Goal: Task Accomplishment & Management: Manage account settings

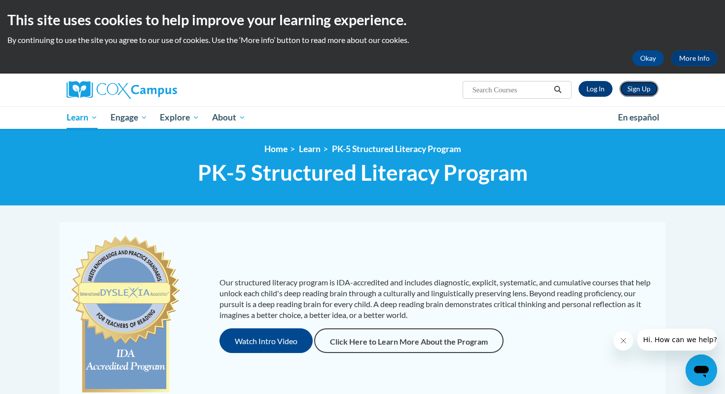
click at [636, 92] on link "Sign Up" at bounding box center [638, 89] width 39 height 16
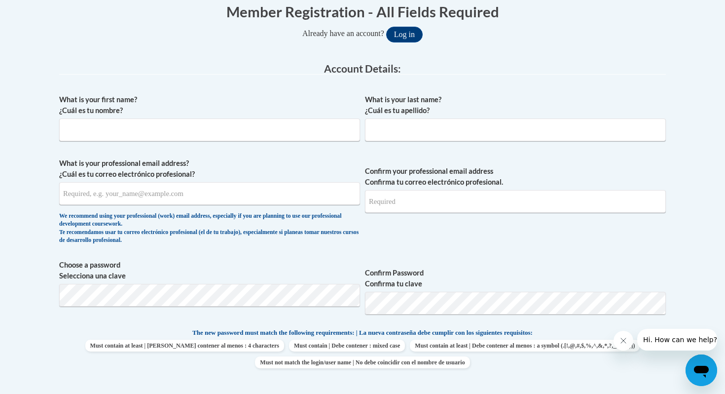
scroll to position [207, 0]
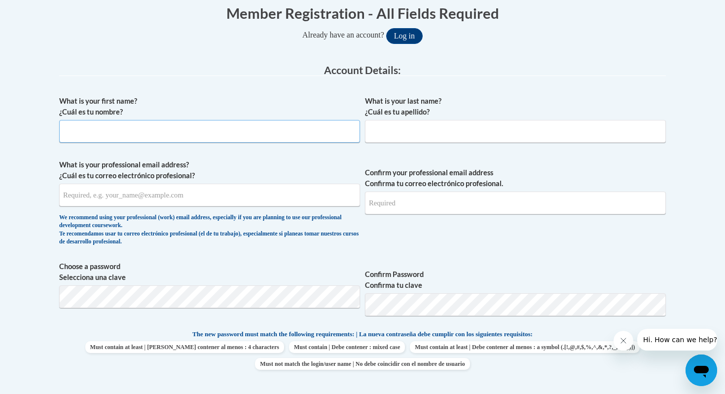
click at [140, 132] on input "What is your first name? ¿Cuál es tu nombre?" at bounding box center [209, 131] width 301 height 23
type input "[PERSON_NAME]"
click at [414, 136] on input "What is your last name? ¿Cuál es tu apellido?" at bounding box center [515, 131] width 301 height 23
type input "[PERSON_NAME]"
click at [240, 199] on input "What is your professional email address? ¿Cuál es tu correo electrónico profesi…" at bounding box center [209, 194] width 301 height 23
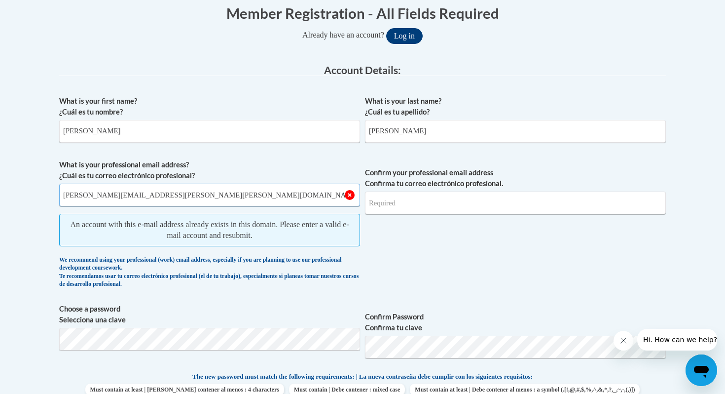
type input "[PERSON_NAME][EMAIL_ADDRESS][PERSON_NAME][PERSON_NAME][DOMAIN_NAME]"
click at [411, 31] on button "Log in" at bounding box center [404, 36] width 36 height 16
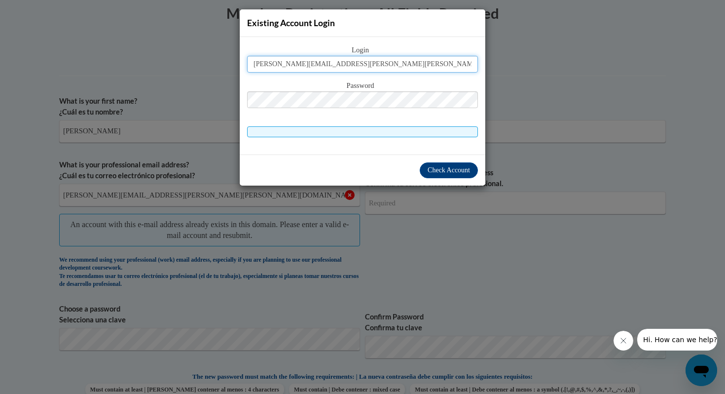
type input "[PERSON_NAME][EMAIL_ADDRESS][PERSON_NAME][PERSON_NAME][DOMAIN_NAME]"
click at [386, 28] on button "Log in" at bounding box center [404, 36] width 36 height 16
click at [382, 129] on span at bounding box center [362, 131] width 231 height 11
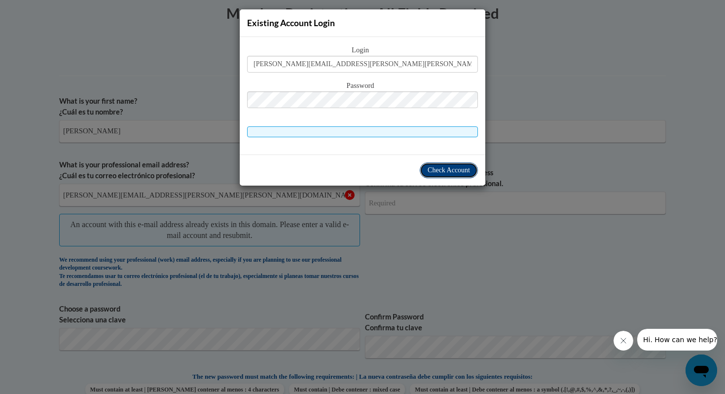
click at [433, 171] on span "Check Account" at bounding box center [449, 169] width 42 height 7
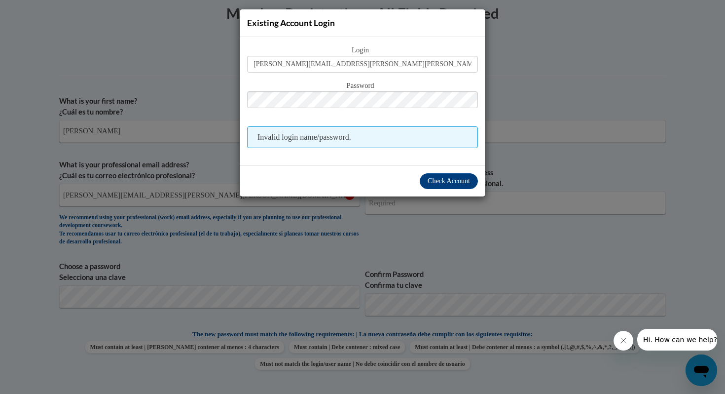
click at [312, 139] on span "Invalid login name/password." at bounding box center [362, 137] width 231 height 22
click at [440, 179] on span "Check Account" at bounding box center [449, 180] width 42 height 7
click at [442, 184] on span "Check Account" at bounding box center [449, 180] width 42 height 7
click at [581, 58] on div "Existing Account Login Login [PERSON_NAME][EMAIL_ADDRESS][PERSON_NAME][PERSON_N…" at bounding box center [362, 197] width 725 height 394
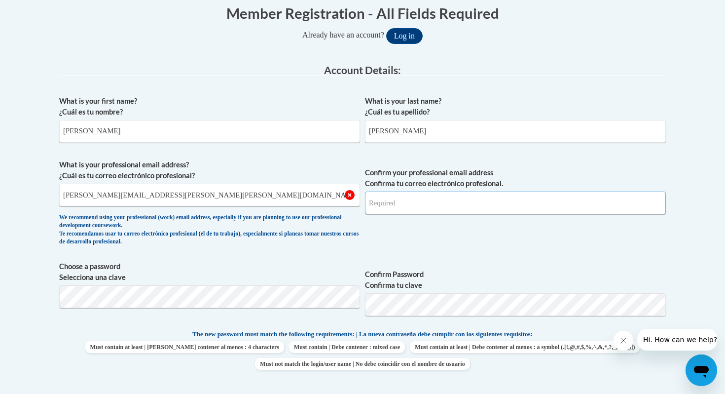
click at [399, 208] on input "Confirm your professional email address Confirma tu correo electrónico profesio…" at bounding box center [515, 202] width 301 height 23
type input "[PERSON_NAME][EMAIL_ADDRESS][PERSON_NAME][PERSON_NAME][DOMAIN_NAME]"
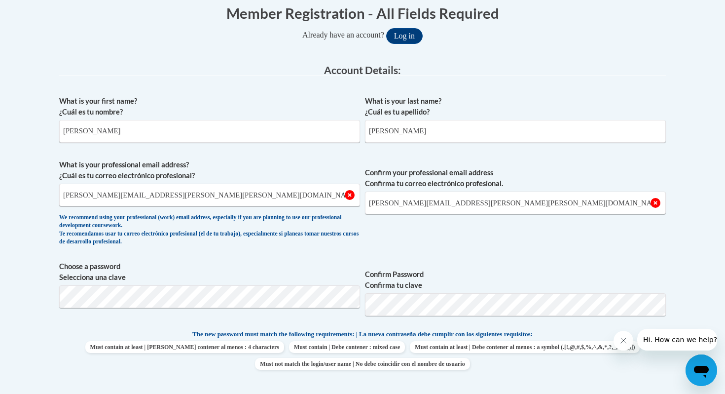
click at [500, 270] on label "Confirm Password Confirma tu clave" at bounding box center [515, 280] width 301 height 22
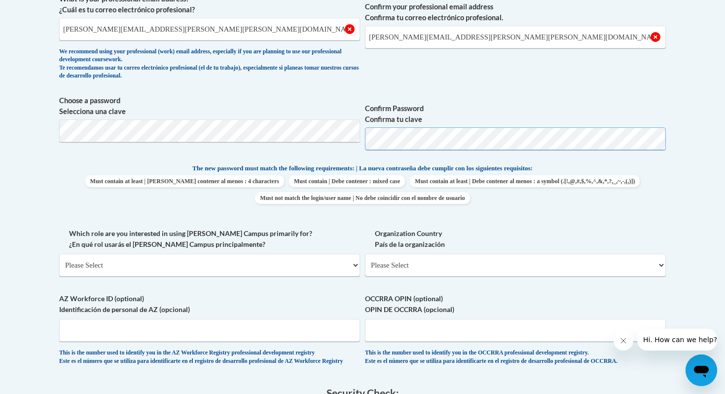
scroll to position [374, 0]
click at [316, 269] on select "Please Select College/University | Colegio/Universidad Community/Nonprofit Part…" at bounding box center [209, 263] width 301 height 23
select select "fbf2d438-af2f-41f8-98f1-81c410e29de3"
click at [59, 252] on select "Please Select College/University | Colegio/Universidad Community/Nonprofit Part…" at bounding box center [209, 263] width 301 height 23
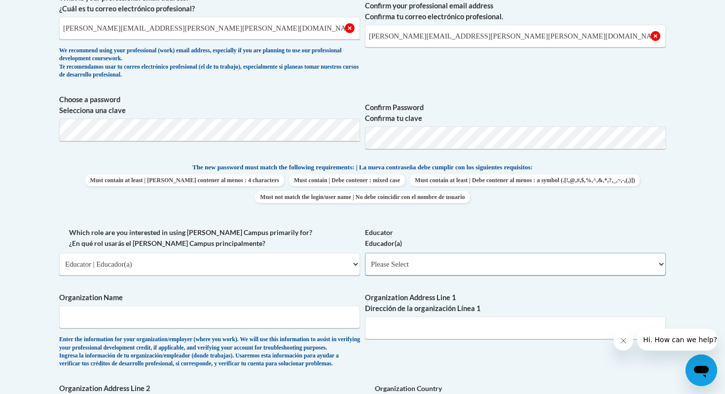
click at [457, 262] on select "Please Select Early Learning/Daycare Teacher/Family Home Care Provider | Maestr…" at bounding box center [515, 263] width 301 height 23
click at [365, 252] on select "Please Select Early Learning/Daycare Teacher/Family Home Care Provider | Maestr…" at bounding box center [515, 263] width 301 height 23
click at [254, 323] on input "Organization Name" at bounding box center [209, 316] width 301 height 23
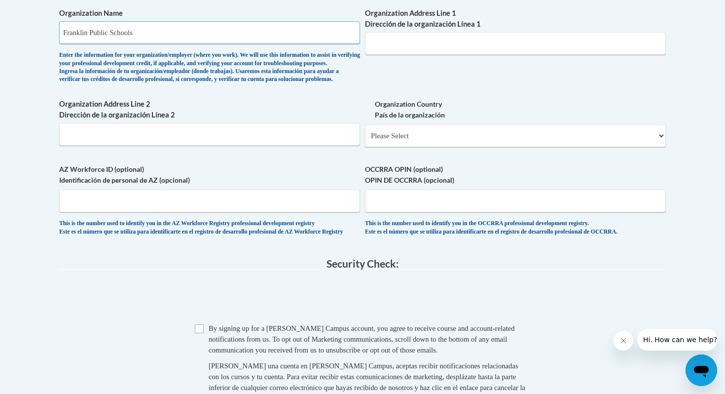
scroll to position [661, 0]
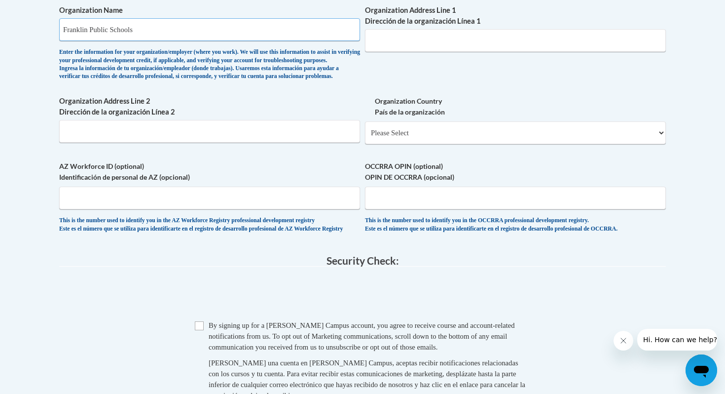
type input "Franklin Public Schools"
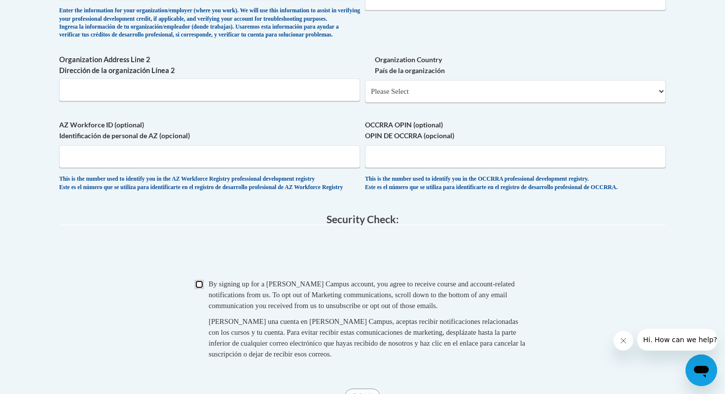
click at [200, 288] on input "Checkbox" at bounding box center [199, 284] width 9 height 9
checkbox input "true"
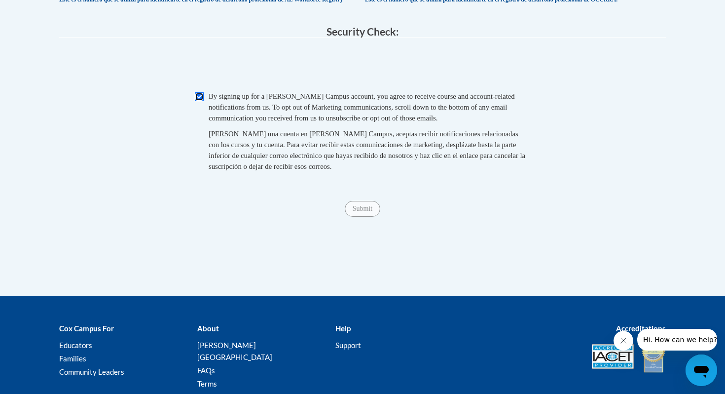
scroll to position [866, 0]
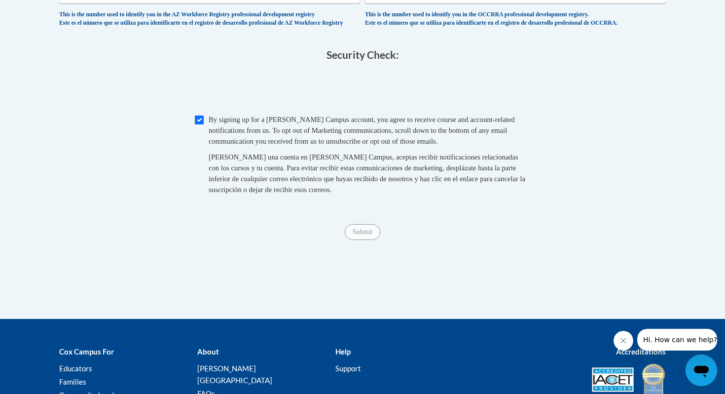
click at [362, 235] on span "Submit" at bounding box center [363, 231] width 36 height 8
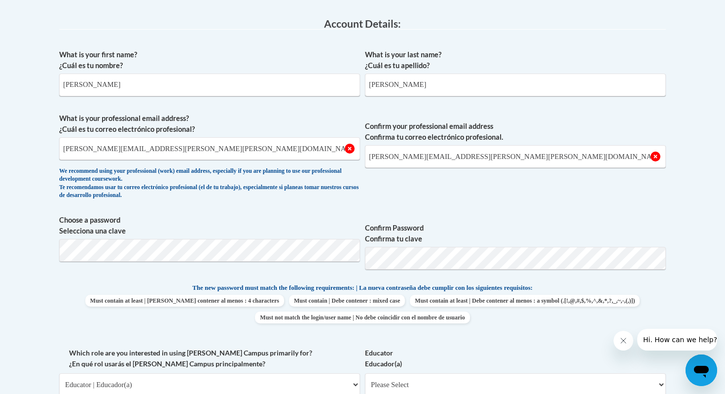
scroll to position [254, 0]
click at [209, 145] on input "kimberly.maas@franklin.k12.wi.us" at bounding box center [209, 148] width 301 height 23
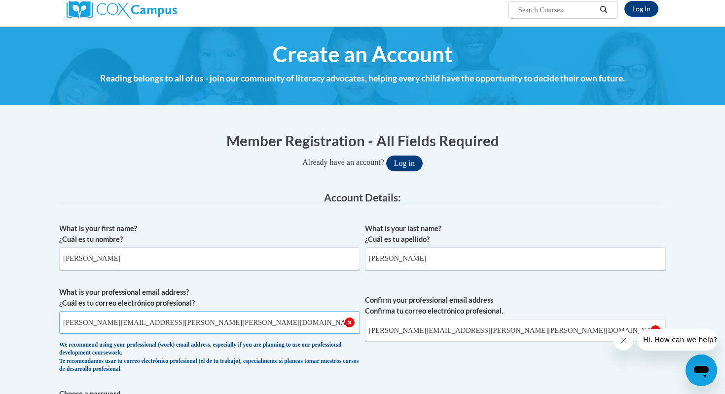
scroll to position [0, 0]
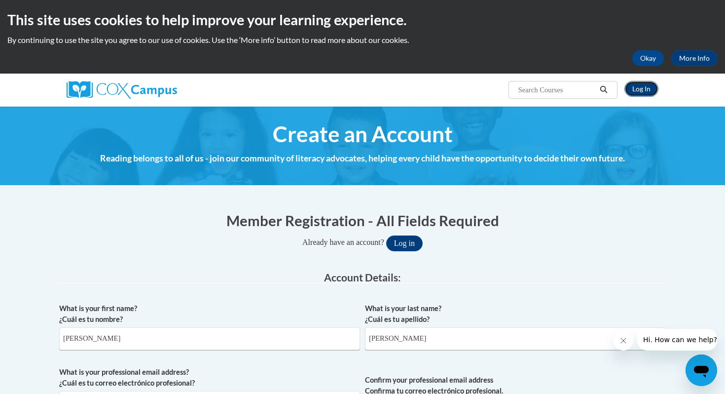
click at [636, 91] on link "Log In" at bounding box center [641, 89] width 34 height 16
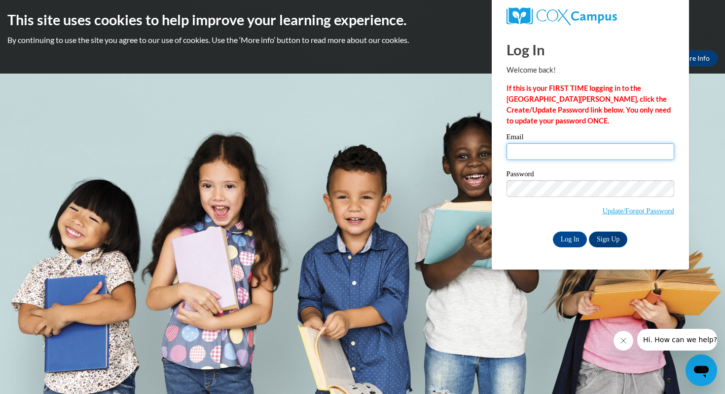
click at [533, 151] on input "Email" at bounding box center [590, 151] width 168 height 17
type input "[PERSON_NAME][EMAIL_ADDRESS][PERSON_NAME][PERSON_NAME][DOMAIN_NAME]"
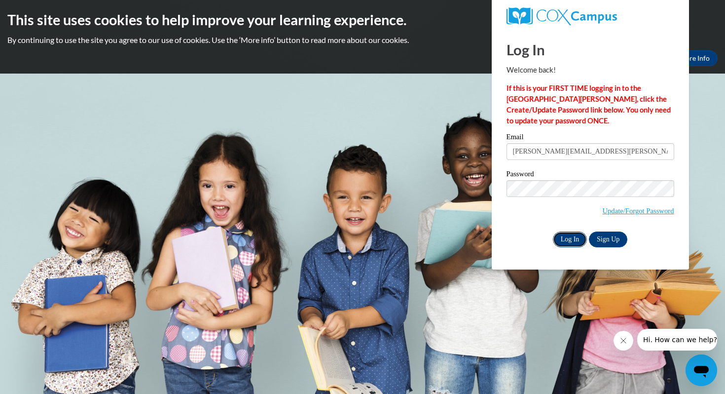
click at [574, 239] on input "Log In" at bounding box center [570, 239] width 35 height 16
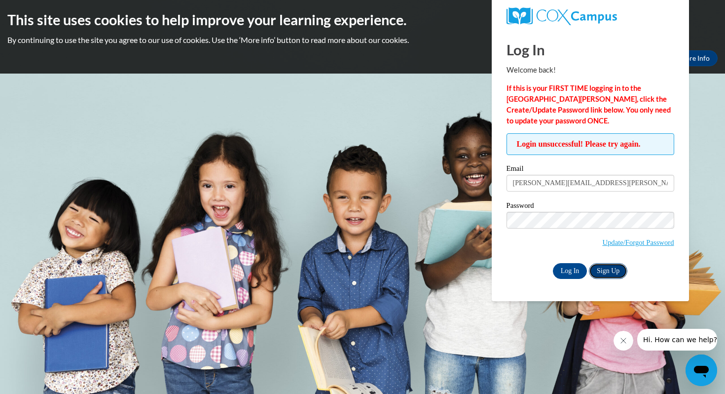
click at [610, 271] on link "Sign Up" at bounding box center [608, 271] width 38 height 16
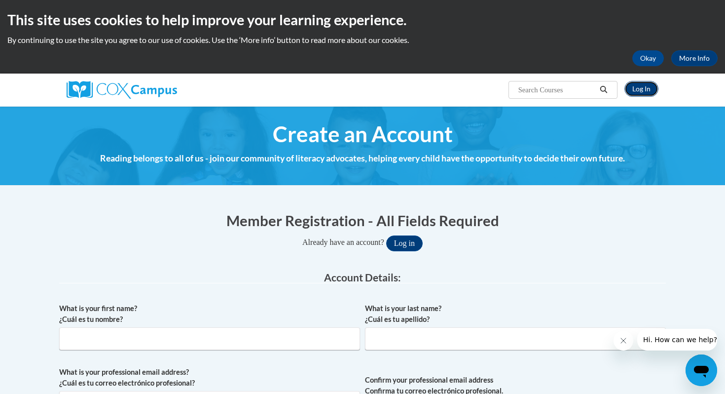
click at [640, 90] on link "Log In" at bounding box center [641, 89] width 34 height 16
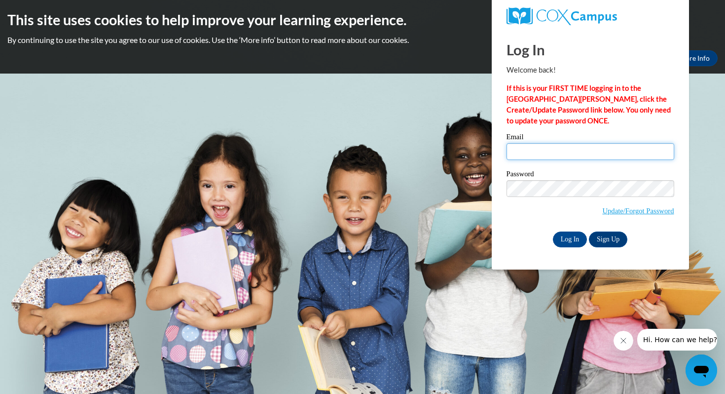
click at [558, 149] on input "Email" at bounding box center [590, 151] width 168 height 17
type input "[PERSON_NAME][EMAIL_ADDRESS][PERSON_NAME][PERSON_NAME][DOMAIN_NAME]"
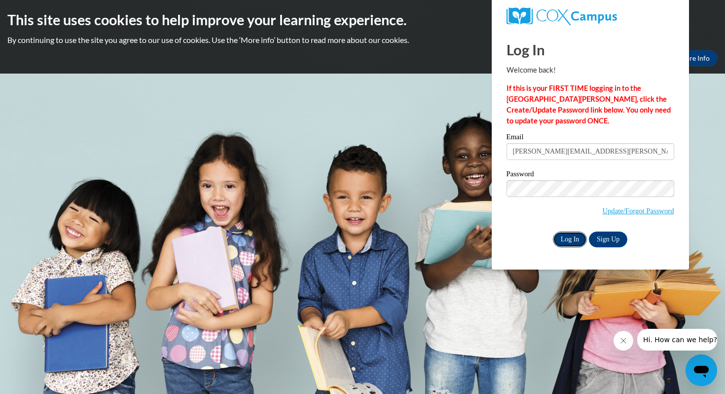
click at [565, 238] on input "Log In" at bounding box center [570, 239] width 35 height 16
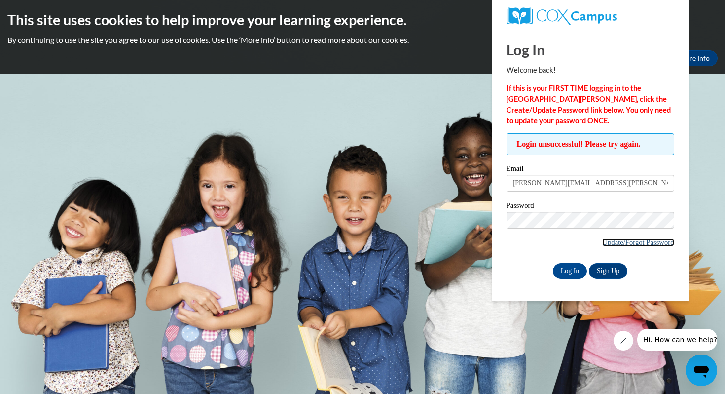
click at [611, 240] on link "Update/Forgot Password" at bounding box center [638, 242] width 72 height 8
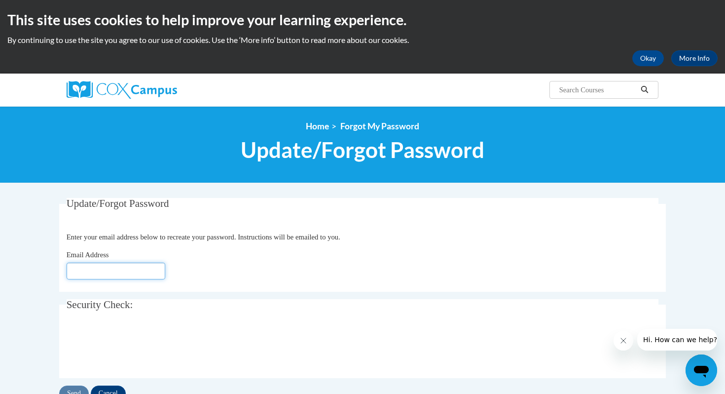
click at [106, 272] on input "Email Address" at bounding box center [116, 270] width 99 height 17
type input "[PERSON_NAME][EMAIL_ADDRESS][PERSON_NAME][PERSON_NAME][DOMAIN_NAME]"
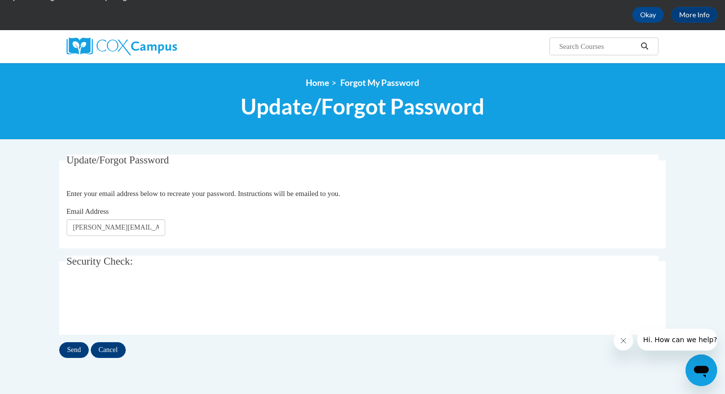
scroll to position [49, 0]
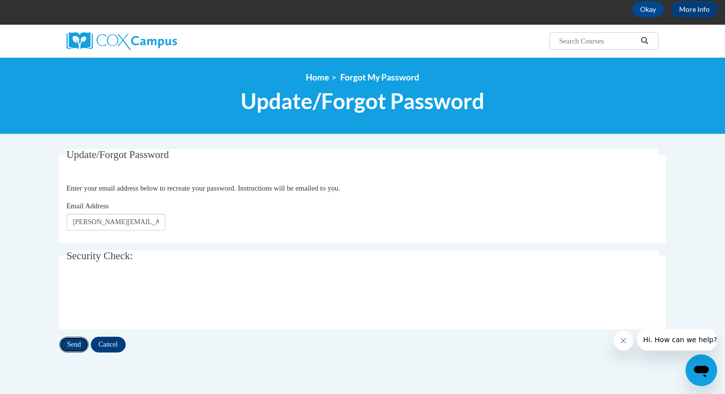
click at [71, 342] on input "Send" at bounding box center [74, 344] width 30 height 16
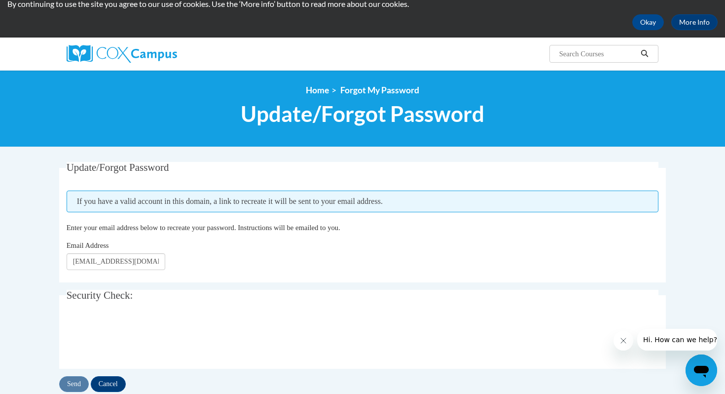
scroll to position [37, 0]
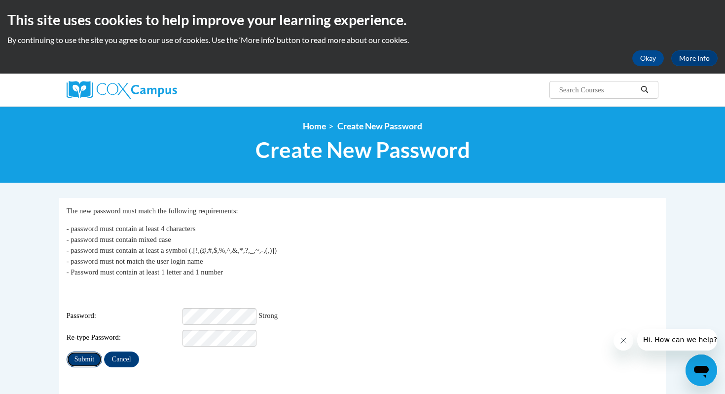
click at [84, 351] on input "Submit" at bounding box center [85, 359] width 36 height 16
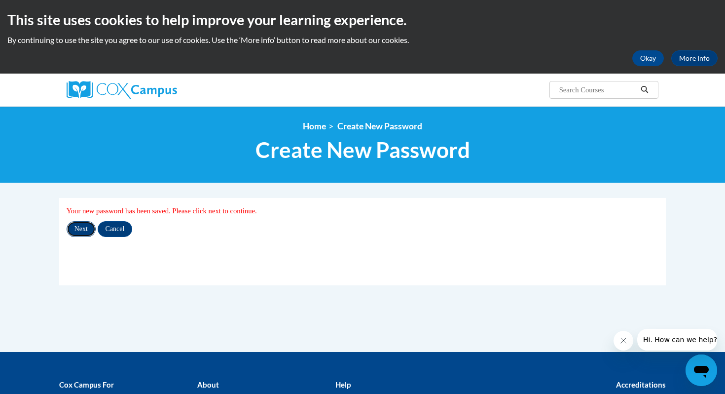
click at [83, 228] on input "Next" at bounding box center [81, 229] width 29 height 16
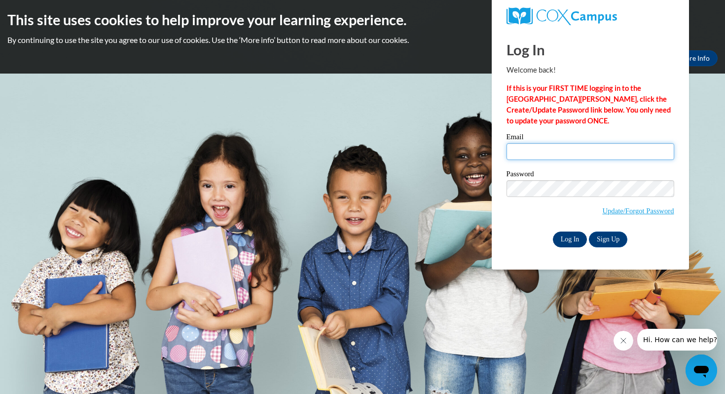
type input "[PERSON_NAME][EMAIL_ADDRESS][PERSON_NAME][PERSON_NAME][DOMAIN_NAME]"
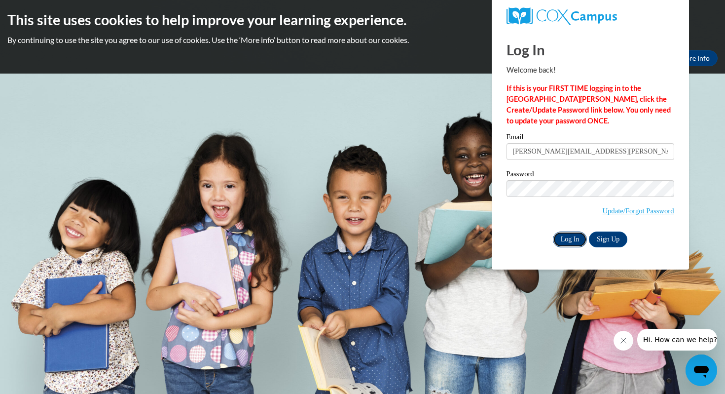
click at [565, 239] on input "Log In" at bounding box center [570, 239] width 35 height 16
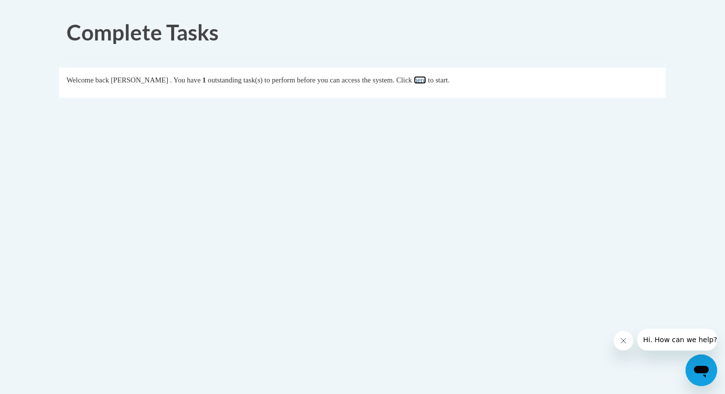
click at [426, 80] on link "here" at bounding box center [420, 80] width 12 height 8
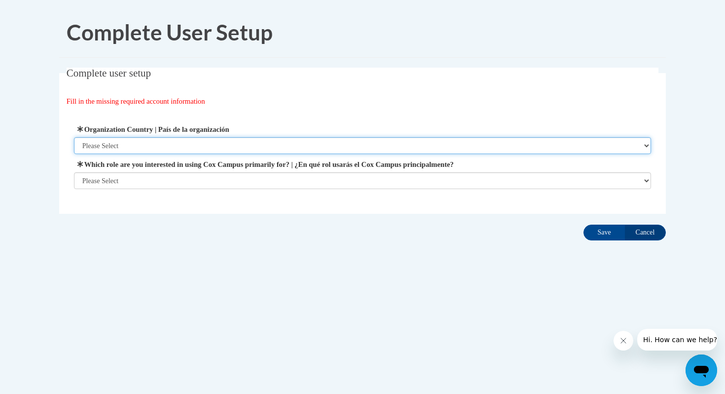
click at [434, 149] on select "Please Select United States | Estados Unidos Outside of the United States | Fue…" at bounding box center [362, 145] width 577 height 17
select select "ad49bcad-a171-4b2e-b99c-48b446064914"
click at [74, 137] on select "Please Select United States | Estados Unidos Outside of the United States | Fue…" at bounding box center [362, 145] width 577 height 17
click at [423, 148] on select "Please Select United States | Estados Unidos Outside of the United States | Fue…" at bounding box center [362, 145] width 577 height 17
click at [74, 137] on select "Please Select United States | Estados Unidos Outside of the United States | Fue…" at bounding box center [362, 145] width 577 height 17
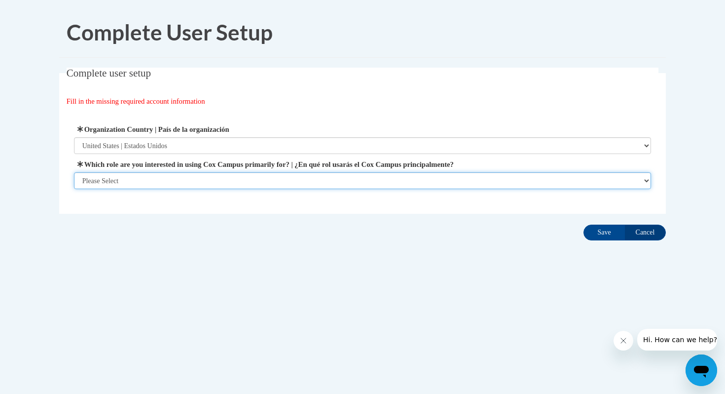
click at [408, 177] on select "Please Select College/University | Colegio/Universidad Community/Nonprofit Part…" at bounding box center [362, 180] width 577 height 17
select select "fbf2d438-af2f-41f8-98f1-81c410e29de3"
click at [74, 189] on select "Please Select College/University | Colegio/Universidad Community/Nonprofit Part…" at bounding box center [362, 180] width 577 height 17
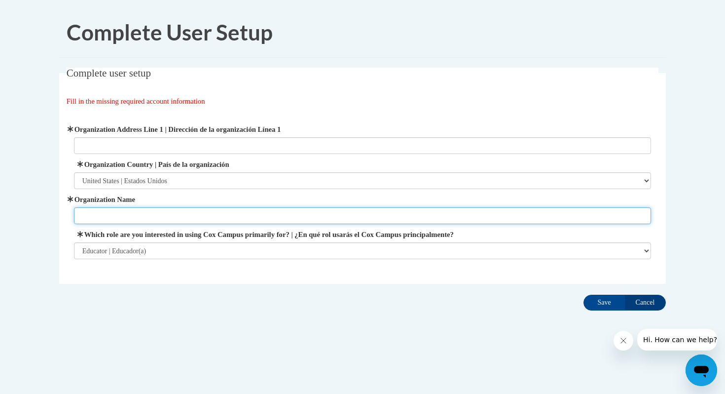
click at [423, 214] on input "Organization Name" at bounding box center [362, 215] width 577 height 17
type input "Franklin Public Schools"
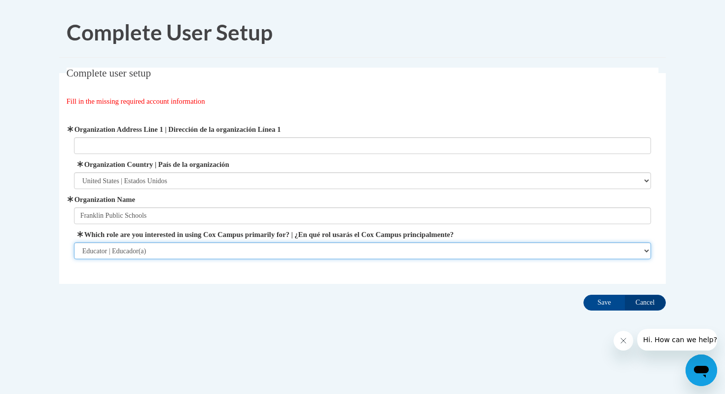
click at [409, 250] on select "Please Select College/University | Colegio/Universidad Community/Nonprofit Part…" at bounding box center [362, 250] width 577 height 17
click at [74, 242] on select "Please Select College/University | Colegio/Universidad Community/Nonprofit Part…" at bounding box center [362, 250] width 577 height 17
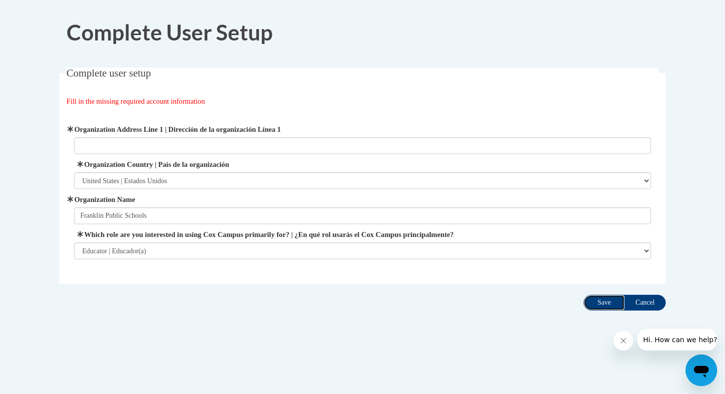
click at [594, 301] on input "Save" at bounding box center [603, 302] width 41 height 16
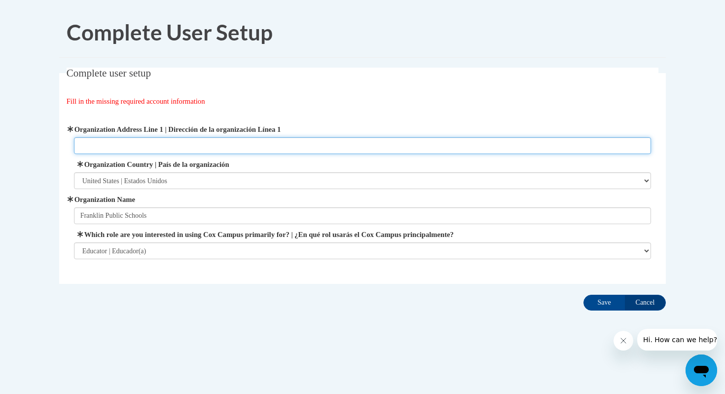
click at [243, 150] on input "Organization Address Line 1 | Dirección de la organización Línea 1" at bounding box center [362, 145] width 577 height 17
type input "8225 W Forest Hill Ave. Franklin, WI 53132"
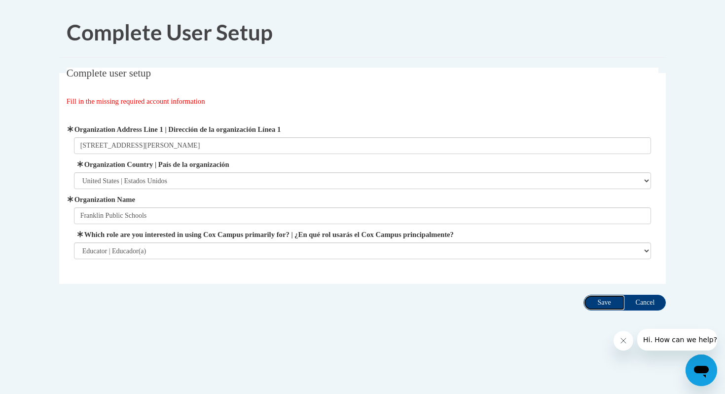
click at [606, 302] on input "Save" at bounding box center [603, 302] width 41 height 16
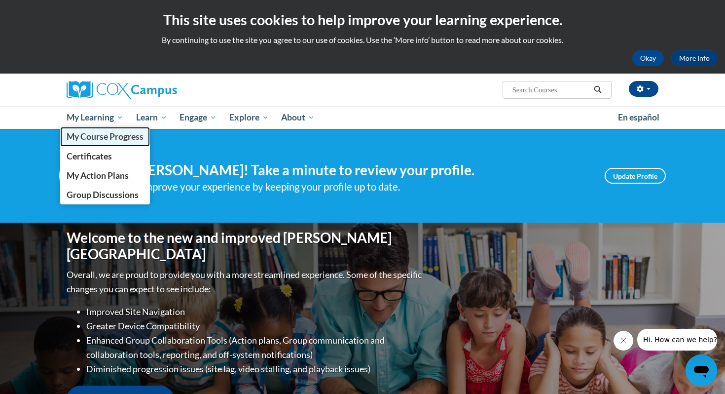
click at [114, 136] on span "My Course Progress" at bounding box center [105, 136] width 77 height 10
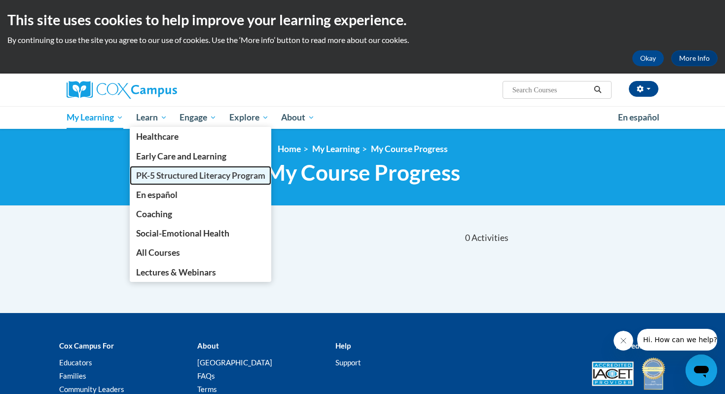
click at [171, 177] on span "PK-5 Structured Literacy Program" at bounding box center [200, 175] width 129 height 10
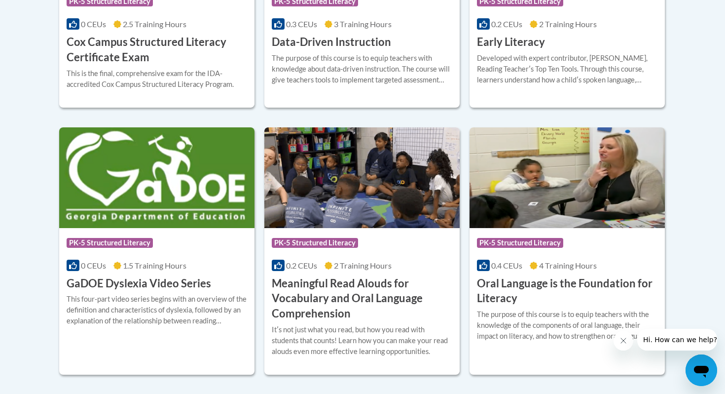
scroll to position [571, 0]
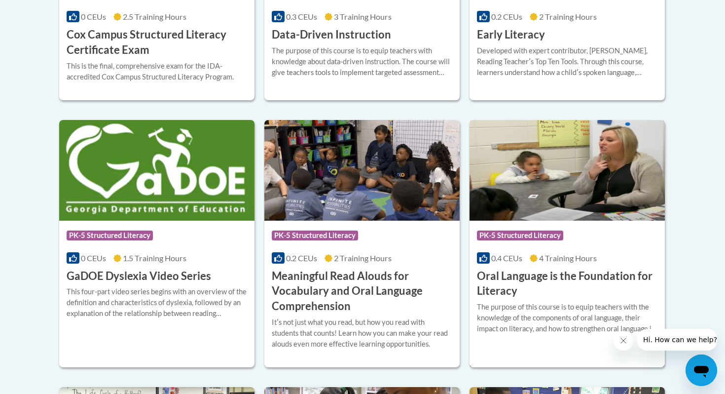
click at [543, 277] on h3 "Oral Language is the Foundation for Literacy" at bounding box center [567, 283] width 180 height 31
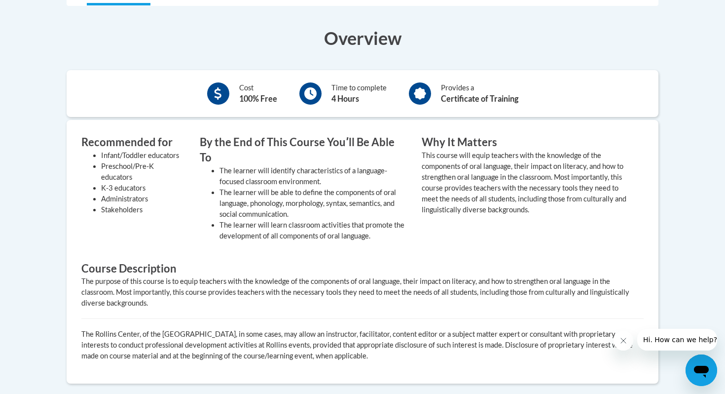
scroll to position [335, 0]
